Goal: Transaction & Acquisition: Purchase product/service

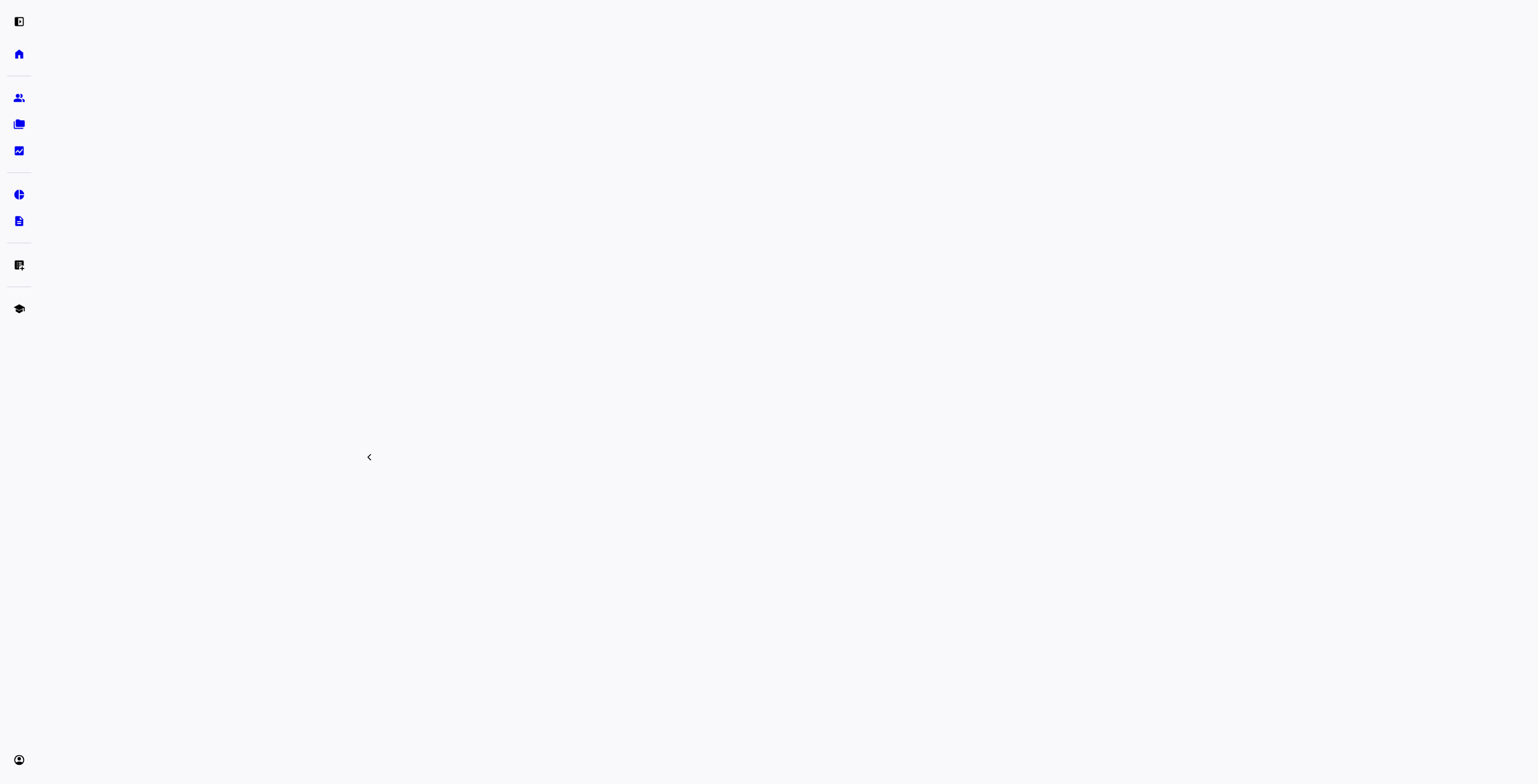
scroll to position [235, 0]
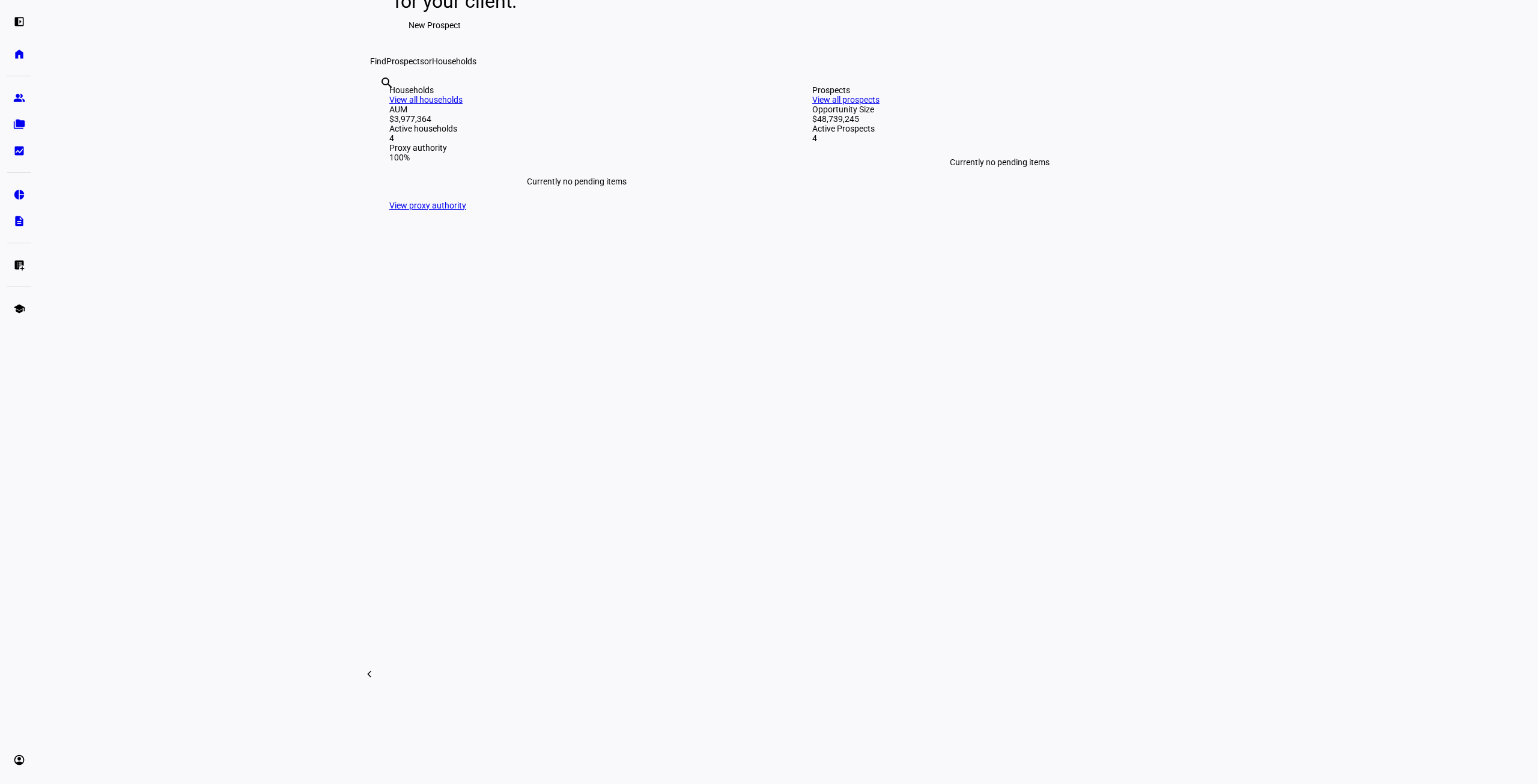
click at [463, 105] on link "View all households" at bounding box center [426, 99] width 73 height 9
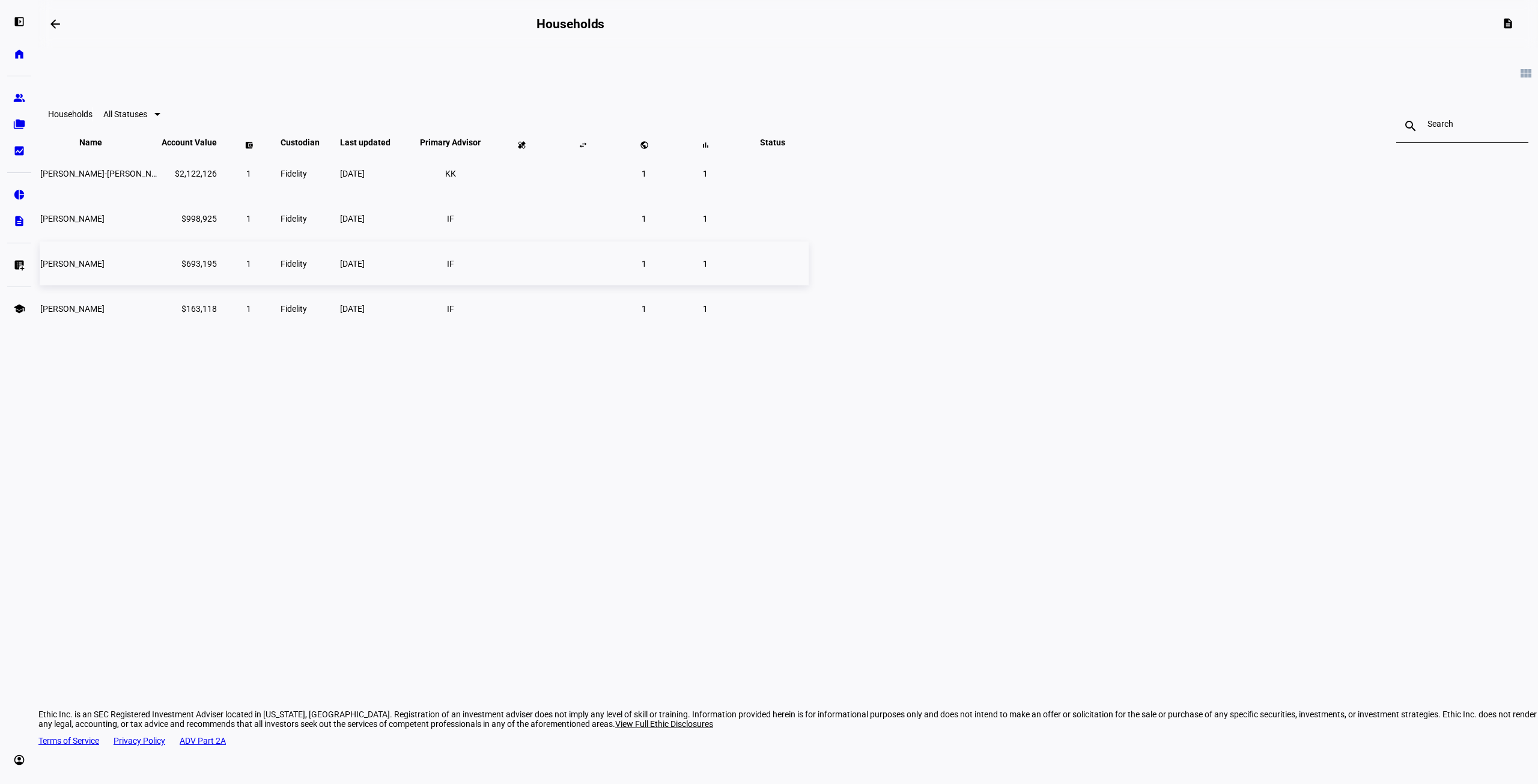
click at [160, 285] on td "[PERSON_NAME]" at bounding box center [99, 263] width 121 height 44
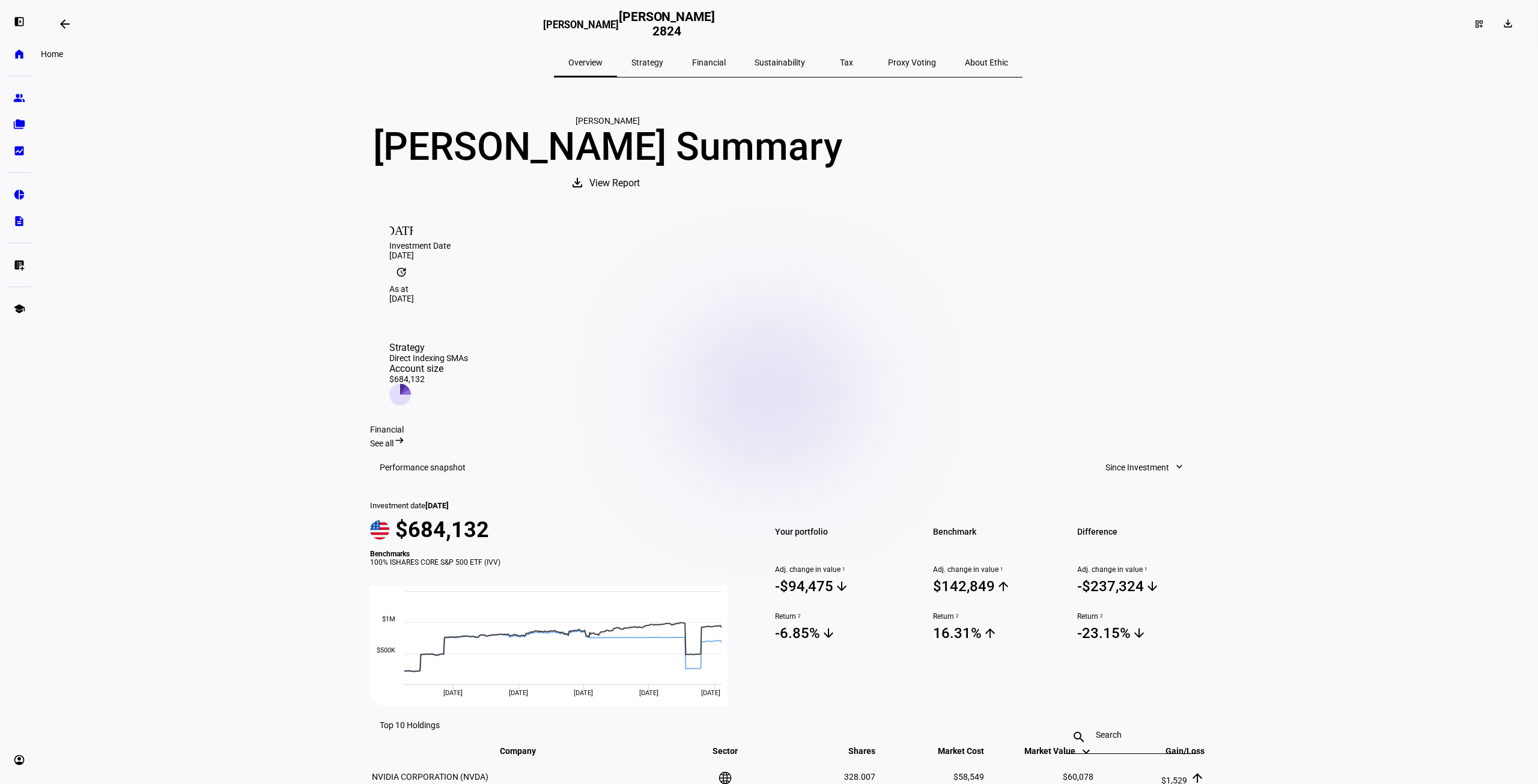
click at [13, 57] on eth-mat-symbol "home" at bounding box center [19, 54] width 12 height 12
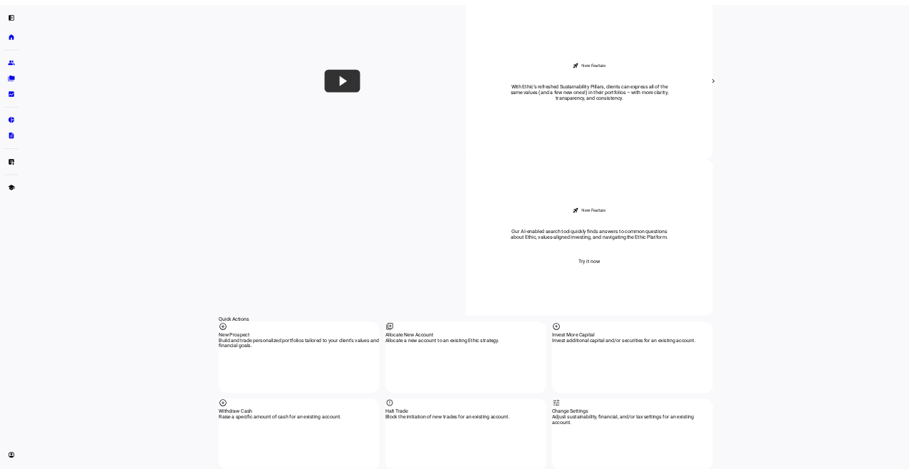
scroll to position [1140, 0]
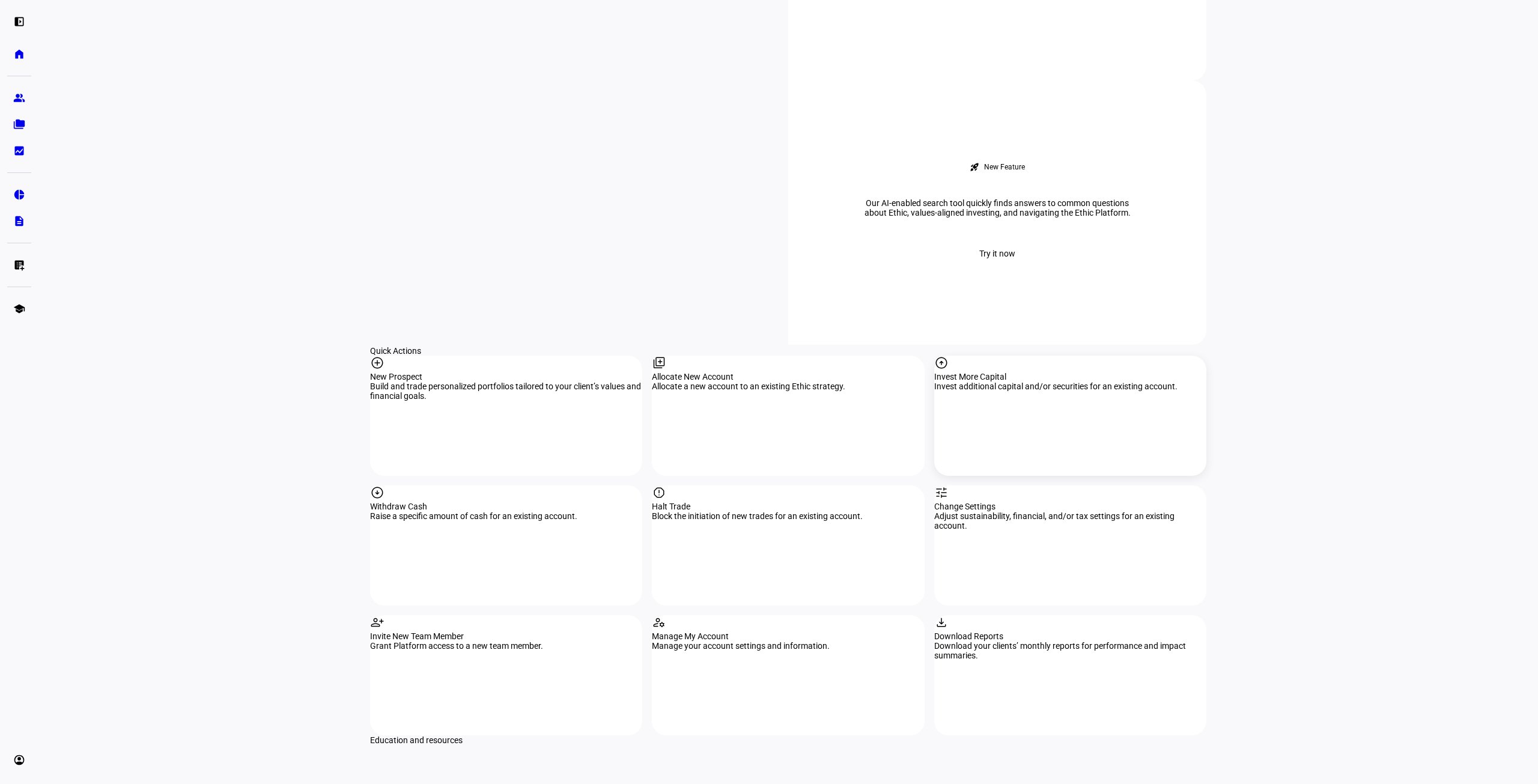
click at [1022, 356] on div "arrow_circle_up Invest More Capital Invest additional capital and/or securities…" at bounding box center [1070, 416] width 272 height 121
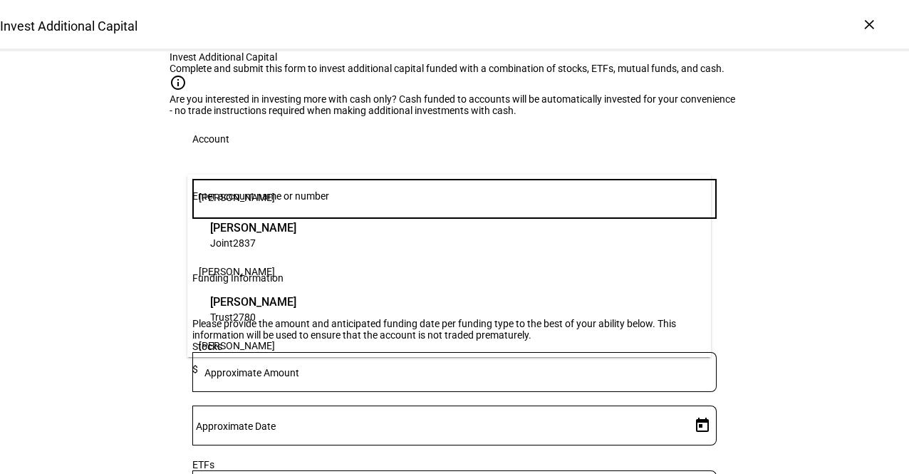
click at [574, 202] on input "Number" at bounding box center [454, 195] width 524 height 11
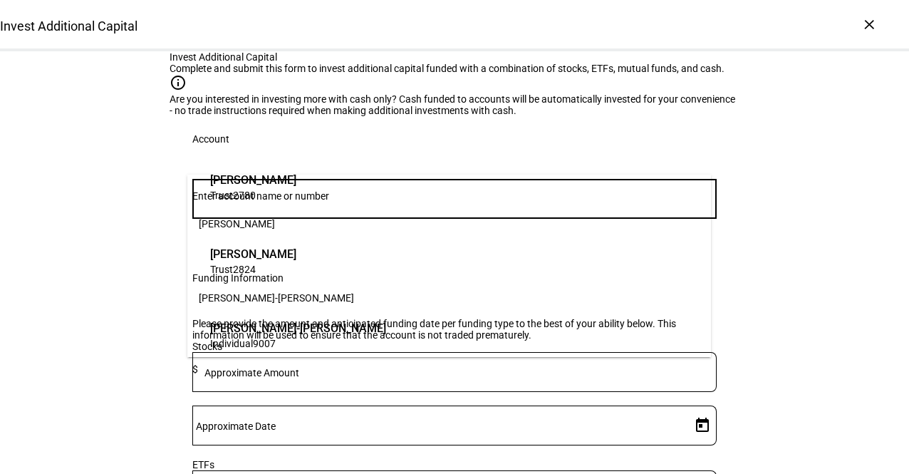
scroll to position [125, 0]
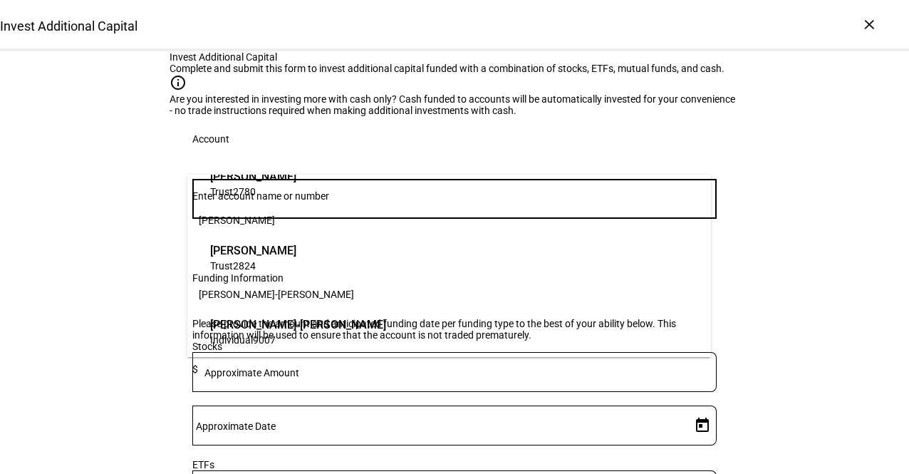
click at [281, 252] on span "[PERSON_NAME]" at bounding box center [253, 250] width 86 height 16
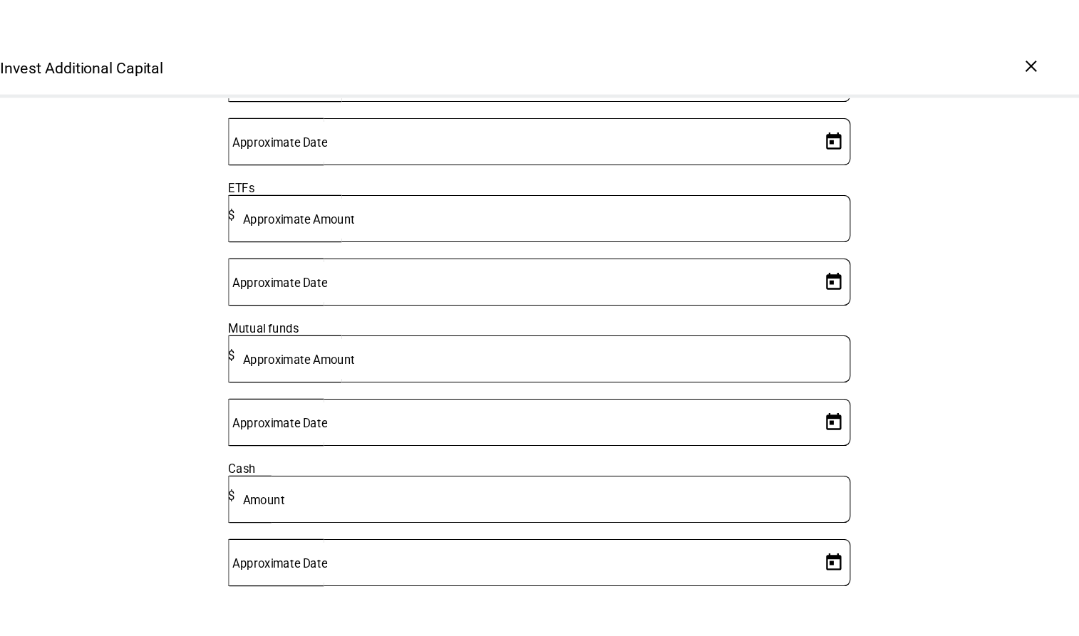
scroll to position [428, 0]
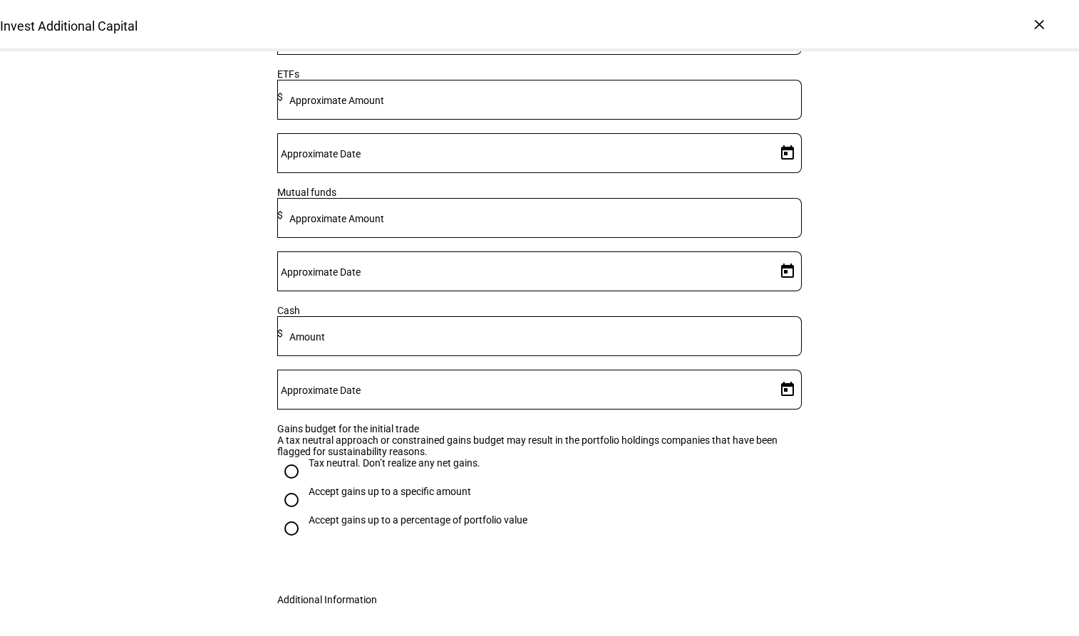
click at [459, 103] on input at bounding box center [542, 96] width 519 height 11
click at [384, 106] on mat-label "Approximate Amount" at bounding box center [336, 100] width 95 height 11
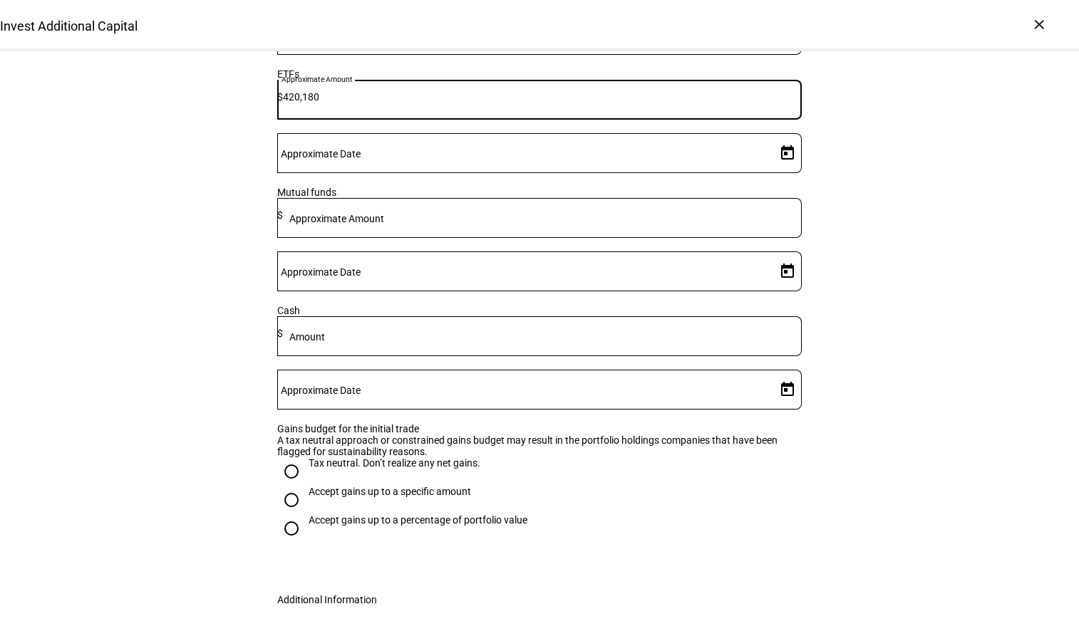
type input "420,180"
click at [361, 160] on mat-label "Approximate Date" at bounding box center [321, 153] width 80 height 11
click at [697, 156] on input "Approximate Date" at bounding box center [523, 150] width 493 height 11
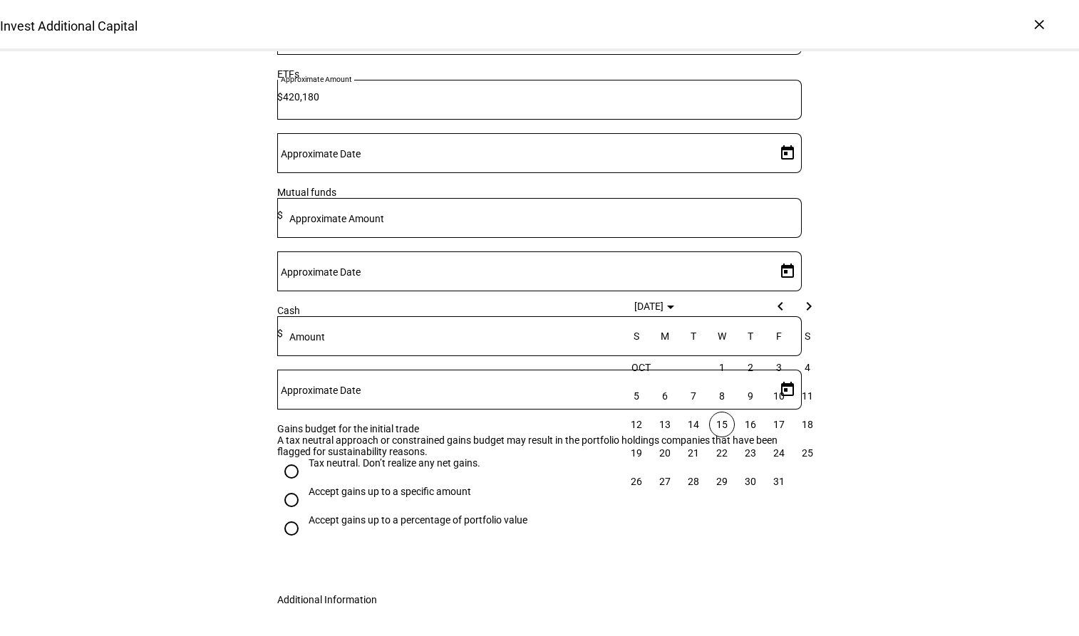
click at [720, 425] on span "15" at bounding box center [722, 425] width 26 height 26
type input "10/15/2025"
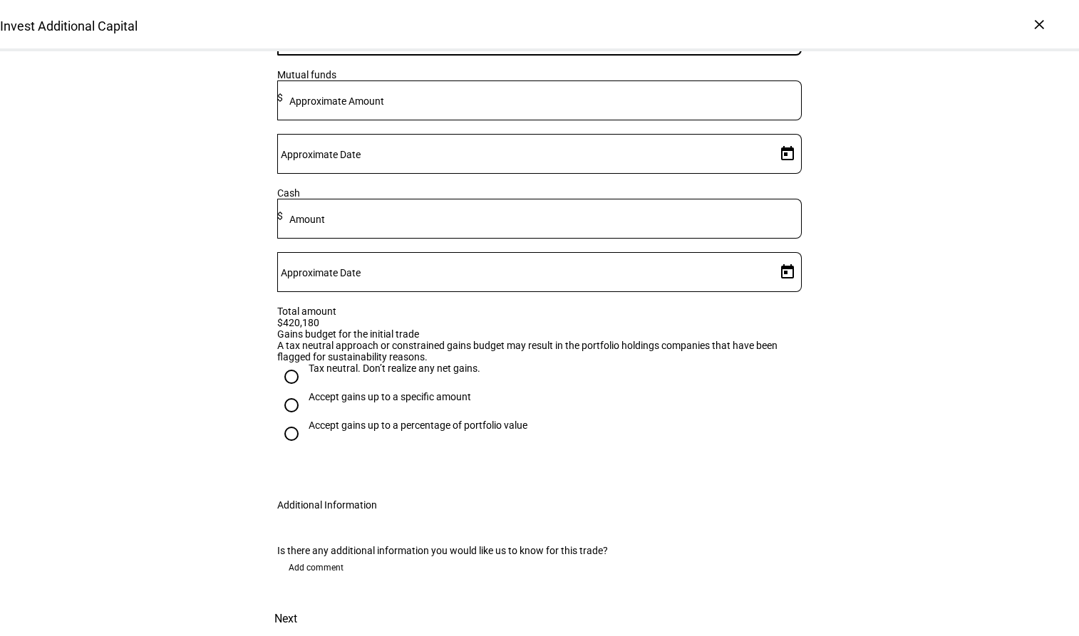
scroll to position [570, 0]
click at [281, 398] on input "Accept gains up to a specific amount" at bounding box center [291, 405] width 29 height 29
radio input "true"
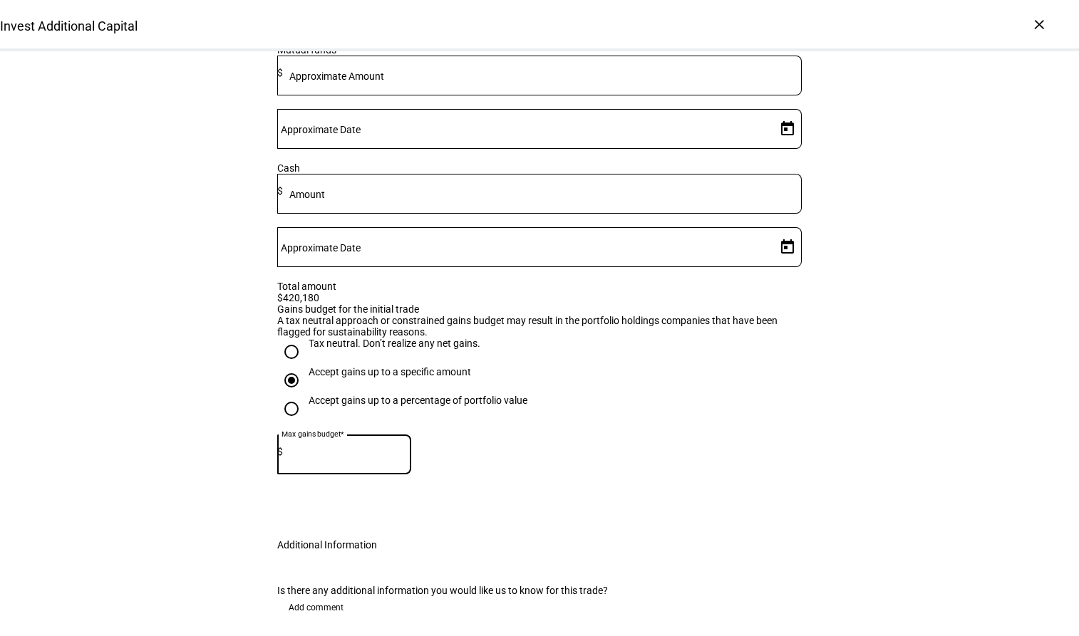
click at [321, 457] on input at bounding box center [347, 451] width 128 height 11
click at [382, 457] on input at bounding box center [347, 451] width 128 height 11
type input "10,000"
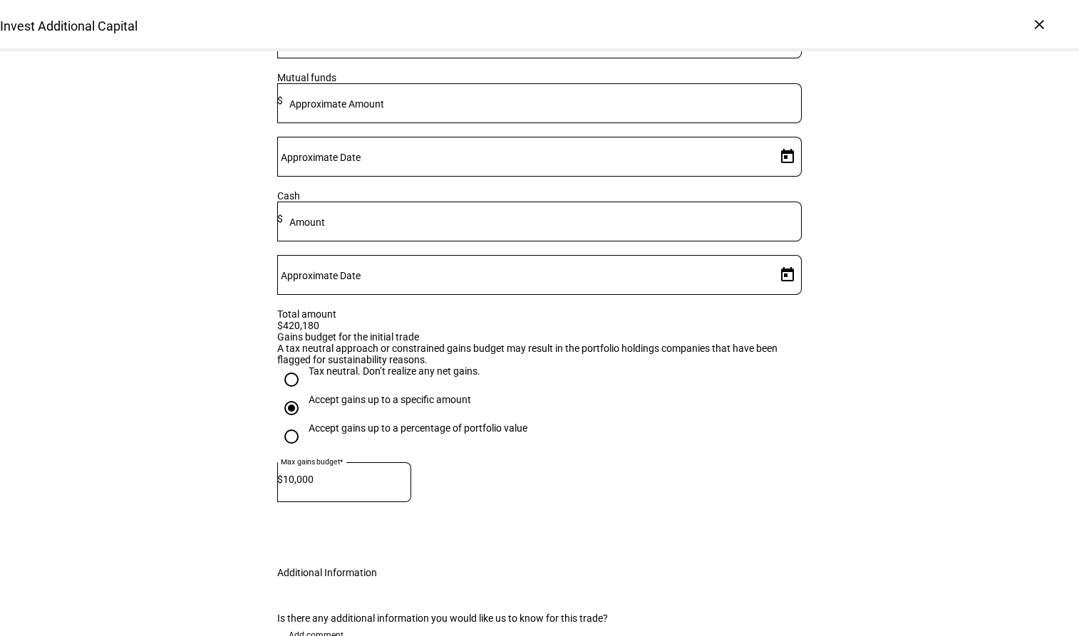
scroll to position [713, 0]
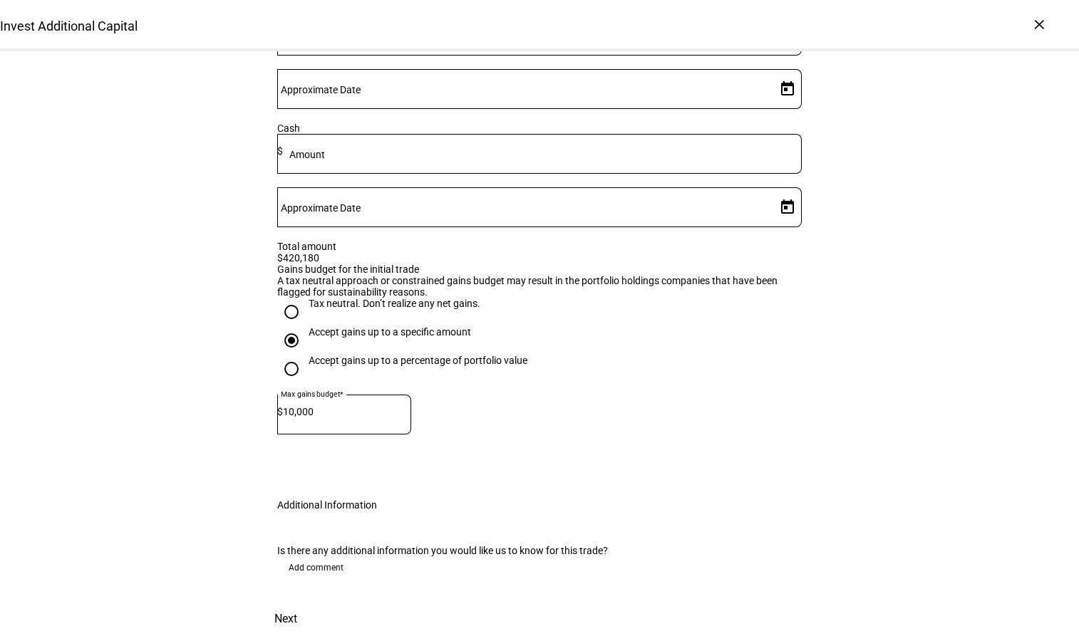
click at [297, 602] on span "Next" at bounding box center [285, 619] width 23 height 34
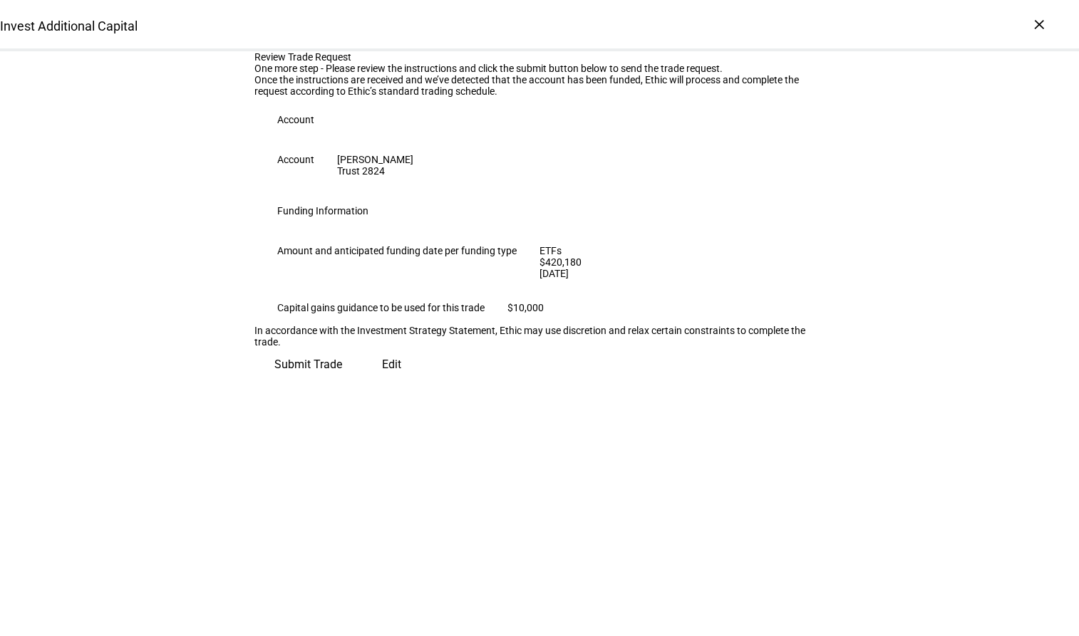
click at [342, 382] on span "Submit Trade" at bounding box center [308, 365] width 68 height 34
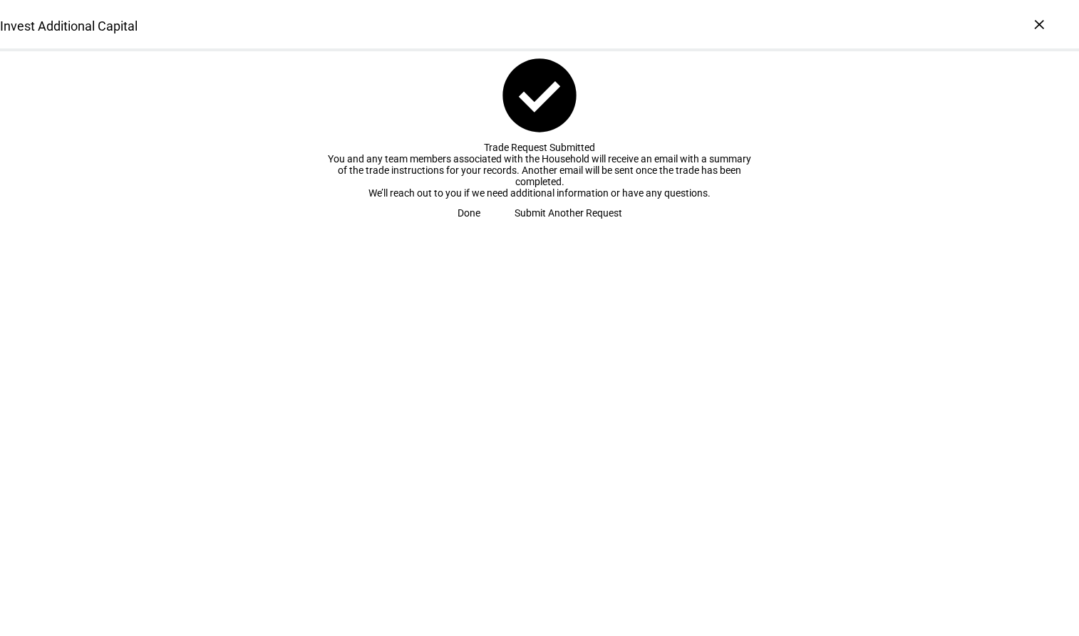
click at [497, 227] on span at bounding box center [468, 213] width 57 height 29
